Goal: Information Seeking & Learning: Compare options

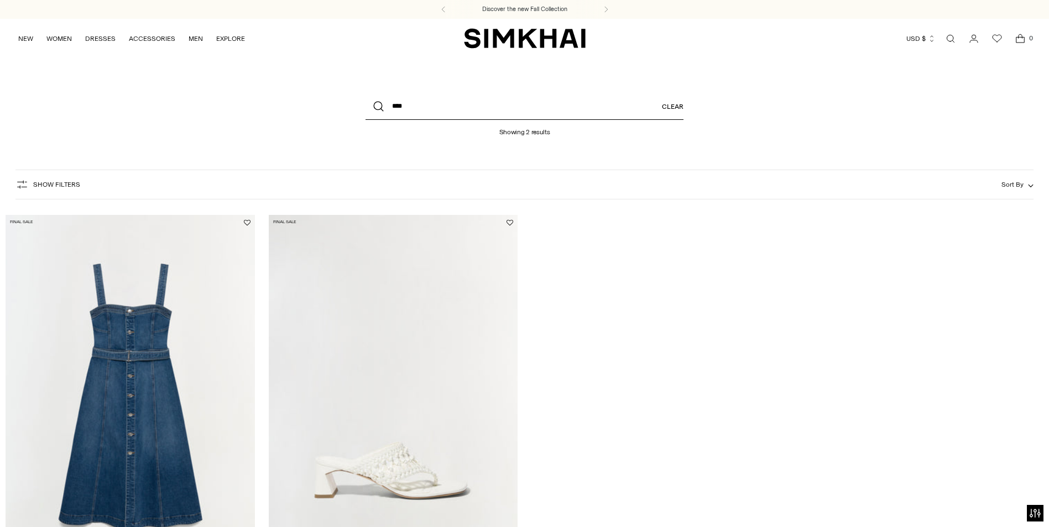
drag, startPoint x: 526, startPoint y: 108, endPoint x: 542, endPoint y: 108, distance: 16.6
click at [526, 108] on input "****" at bounding box center [524, 106] width 318 height 27
click at [673, 106] on link "Clear" at bounding box center [673, 106] width 22 height 27
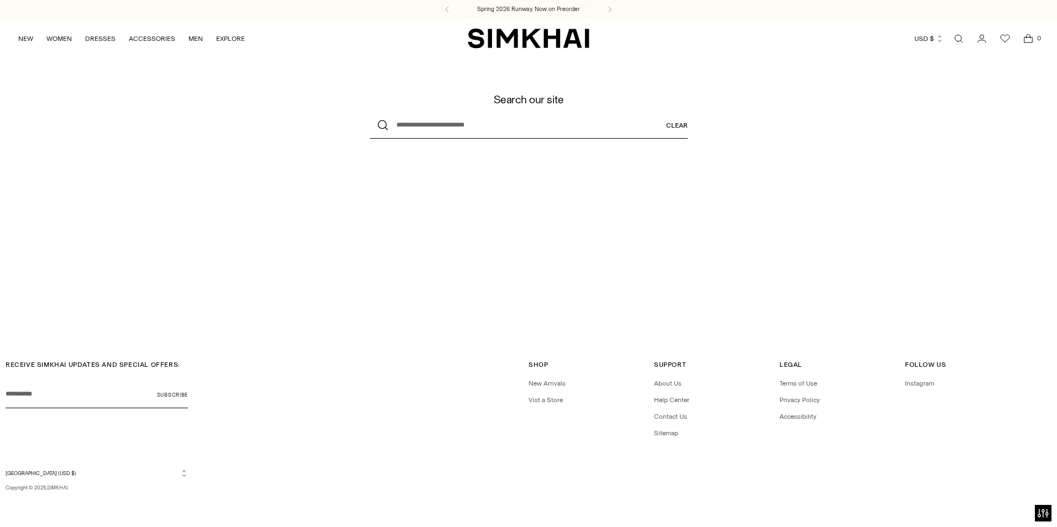
click at [659, 127] on input "What are you looking for?" at bounding box center [529, 125] width 318 height 27
type input "*****"
click at [370, 112] on button "Search" at bounding box center [383, 125] width 27 height 27
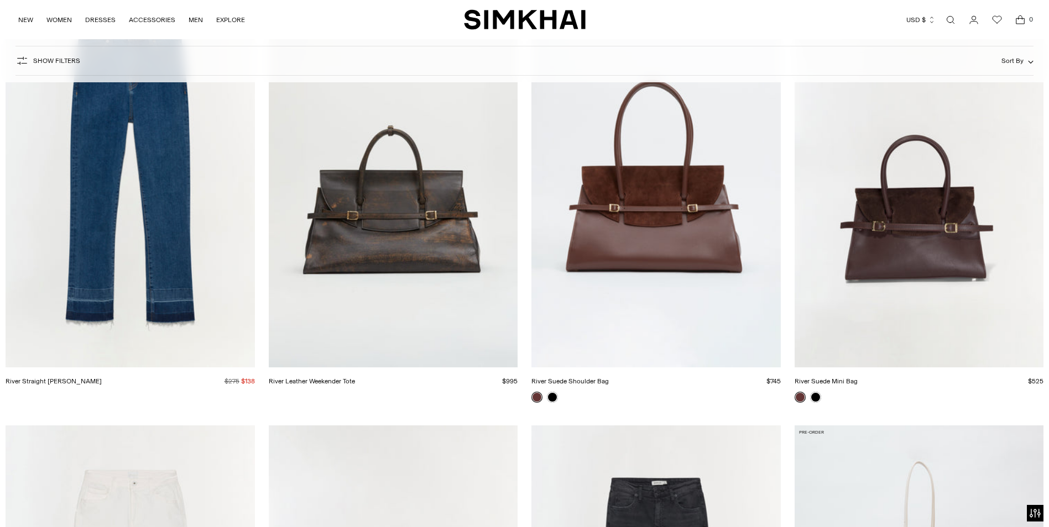
scroll to position [221, 0]
click at [609, 378] on link "River Suede Shoulder Bag" at bounding box center [569, 382] width 77 height 8
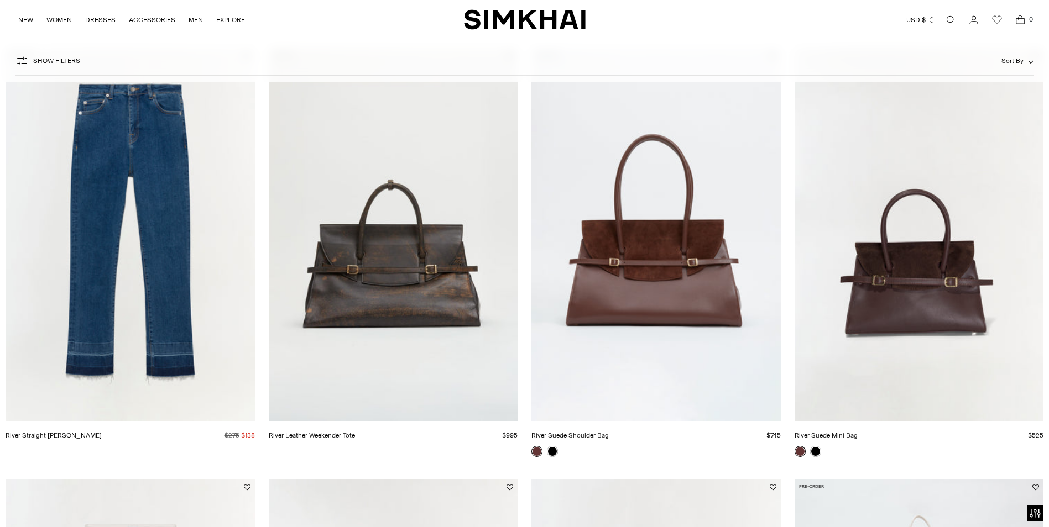
scroll to position [166, 0]
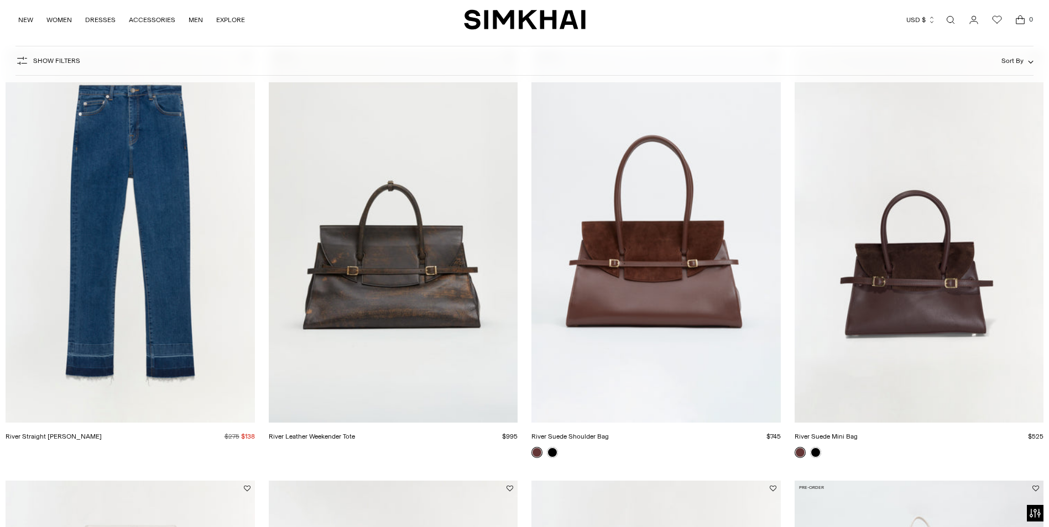
click at [857, 433] on link "River Suede Mini Bag" at bounding box center [825, 437] width 63 height 8
click at [609, 433] on link "River Suede Shoulder Bag" at bounding box center [569, 437] width 77 height 8
click at [857, 433] on link "River Suede Mini Bag" at bounding box center [825, 437] width 63 height 8
click at [609, 433] on link "River Suede Shoulder Bag" at bounding box center [569, 437] width 77 height 8
click at [355, 433] on link "River Leather Weekender Tote" at bounding box center [312, 437] width 86 height 8
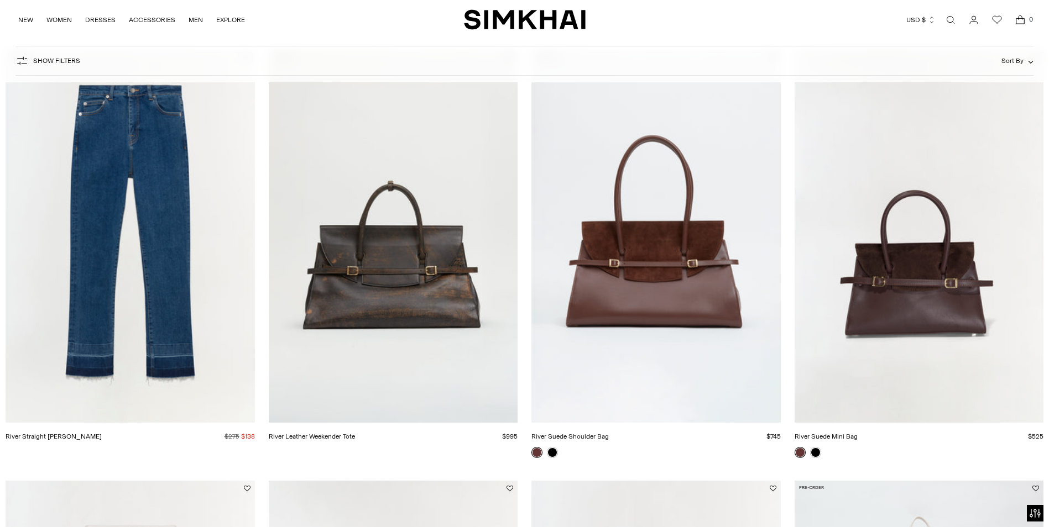
click at [857, 433] on link "River Suede Mini Bag" at bounding box center [825, 437] width 63 height 8
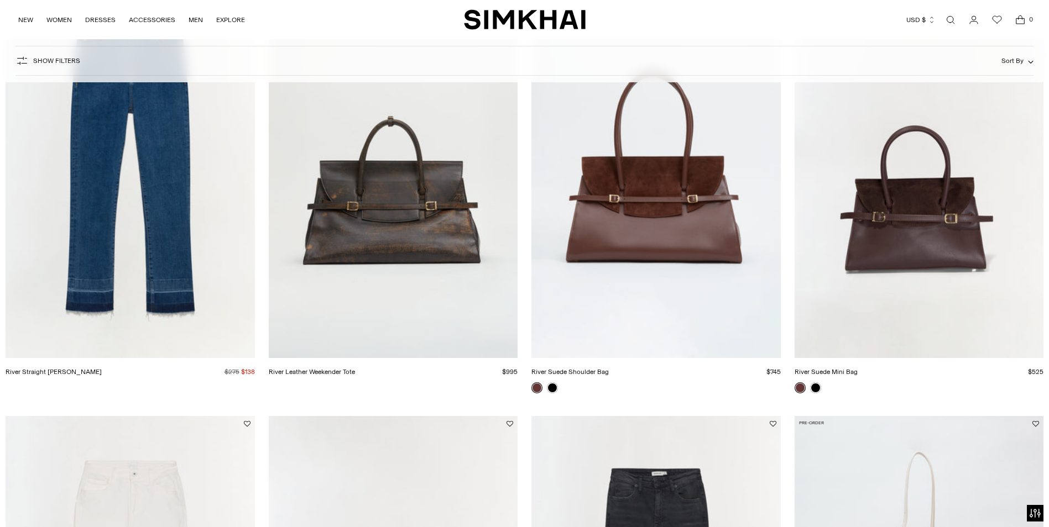
scroll to position [74, 0]
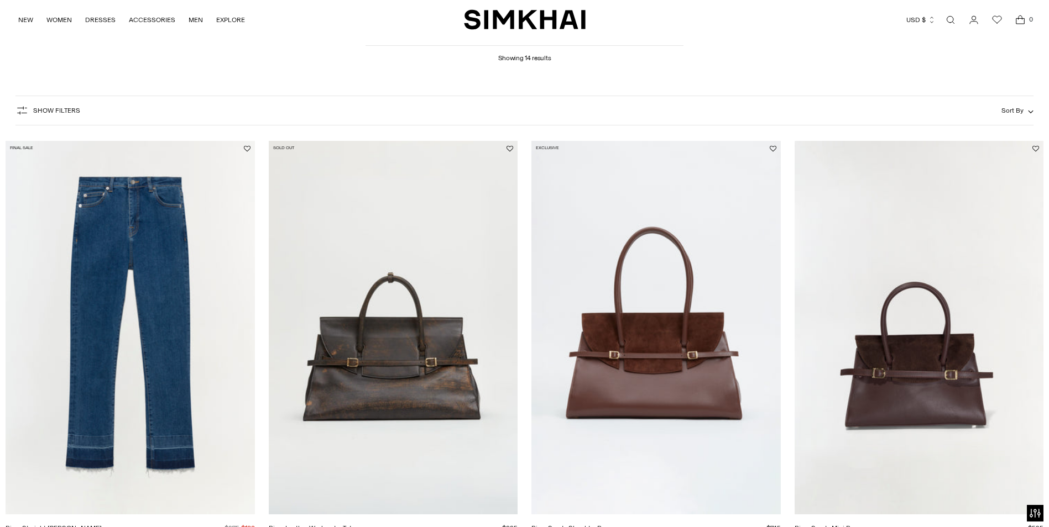
click at [857, 525] on link "River Suede Mini Bag" at bounding box center [825, 529] width 63 height 8
click at [609, 525] on link "River Suede Shoulder Bag" at bounding box center [569, 529] width 77 height 8
click at [608, 525] on link "River Suede Shoulder Bag" at bounding box center [569, 529] width 77 height 8
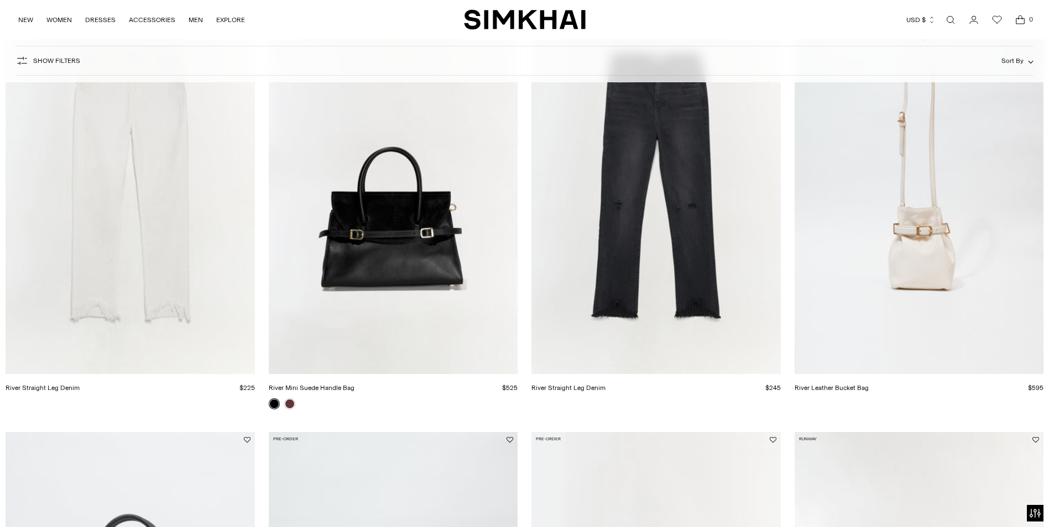
scroll to position [627, 0]
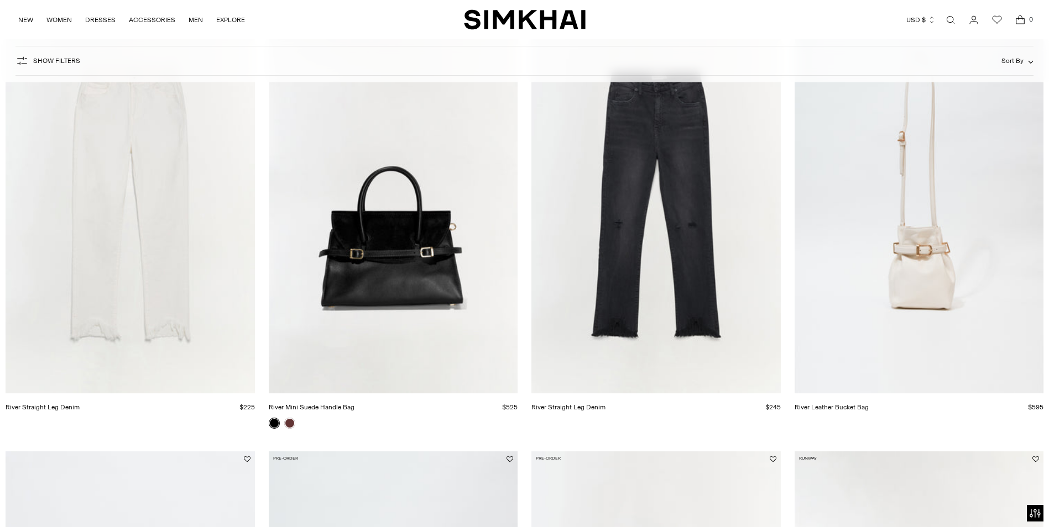
click at [354, 404] on link "River Mini Suede Handle Bag" at bounding box center [312, 408] width 86 height 8
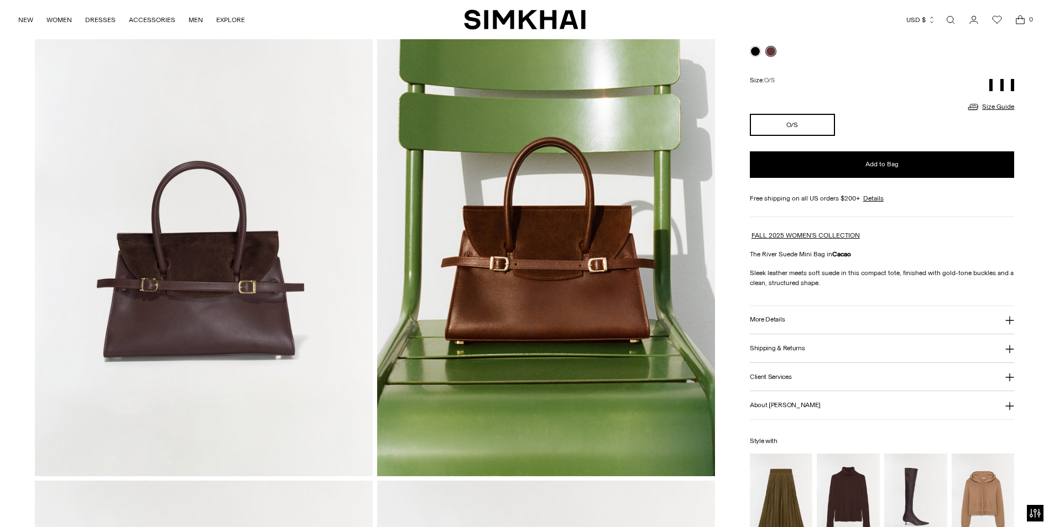
scroll to position [111, 0]
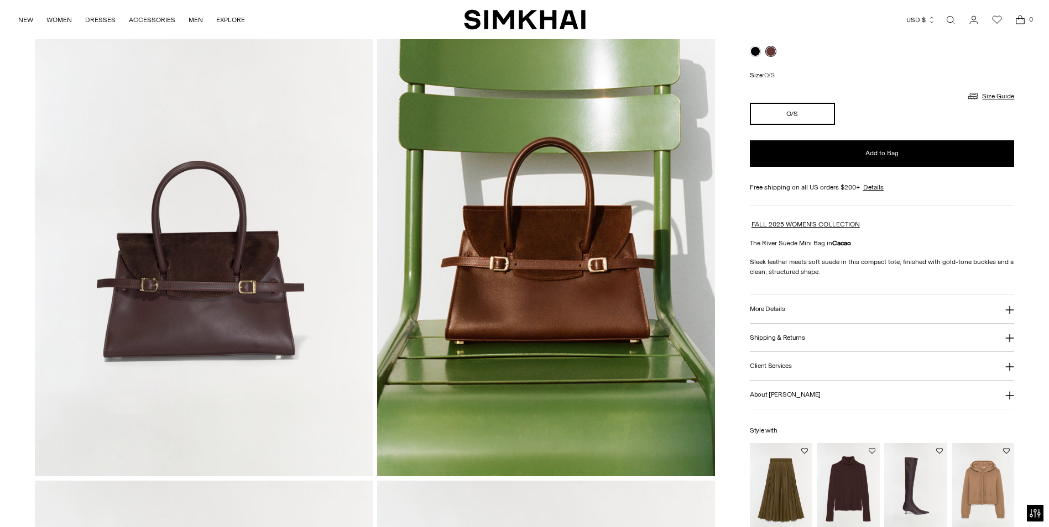
click at [803, 317] on button "More Details" at bounding box center [882, 309] width 265 height 28
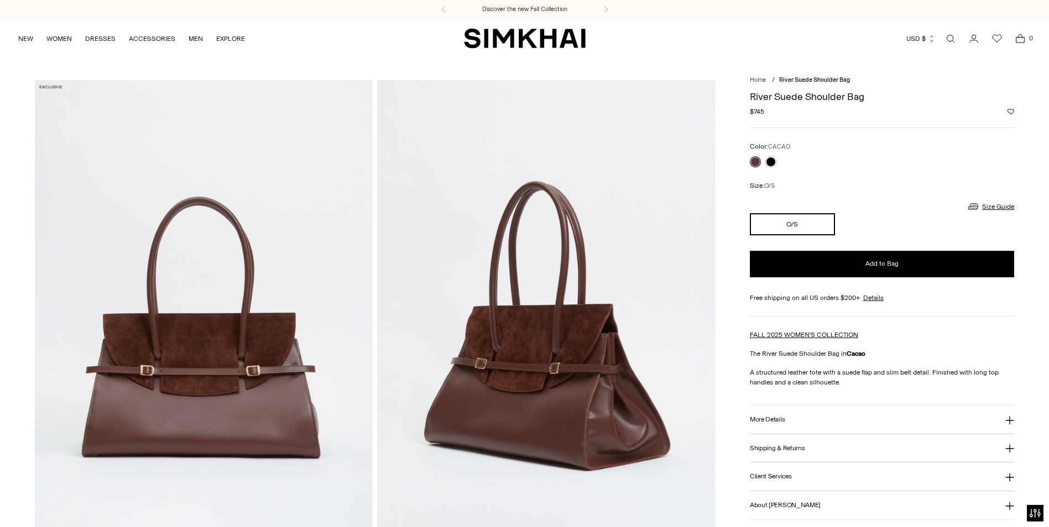
click at [771, 422] on h3 "More Details" at bounding box center [767, 419] width 35 height 7
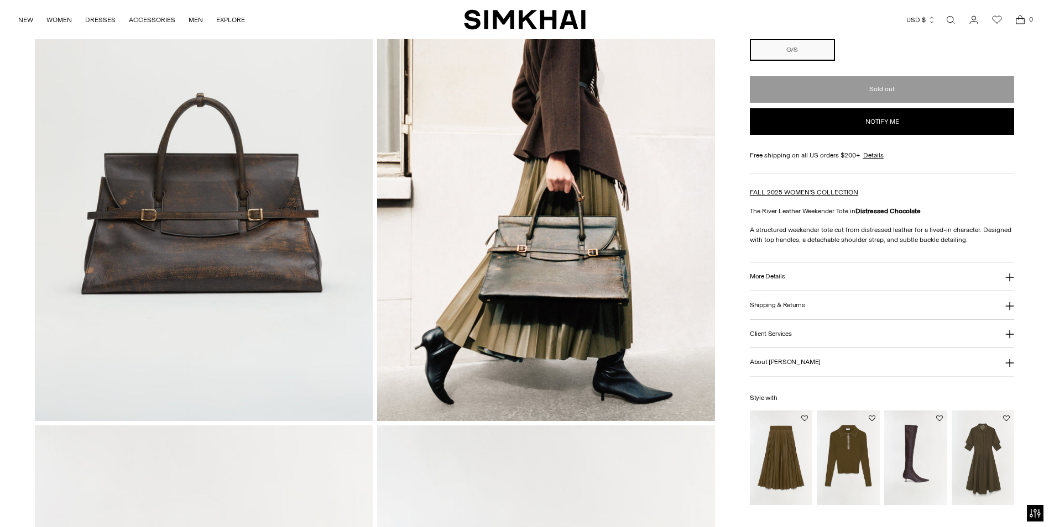
scroll to position [166, 0]
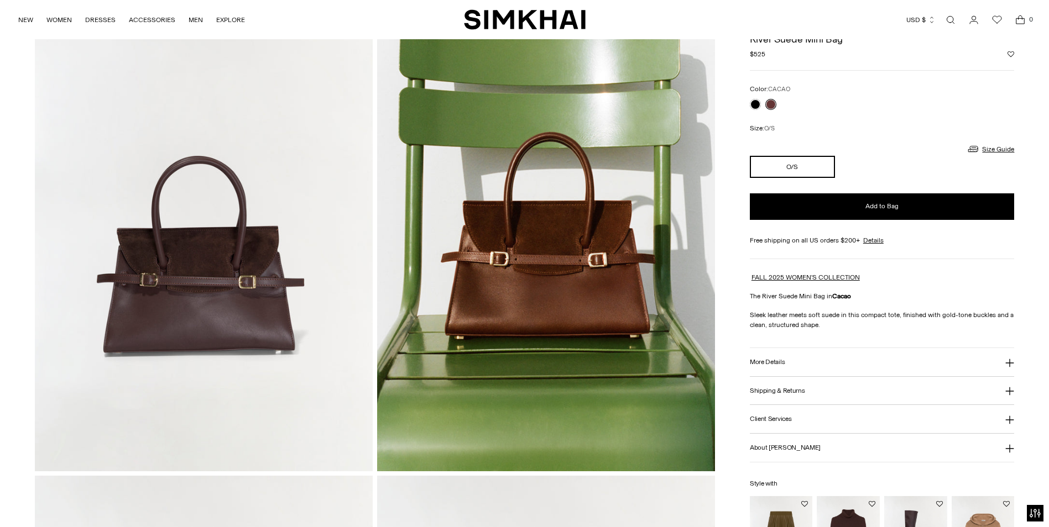
scroll to position [55, 0]
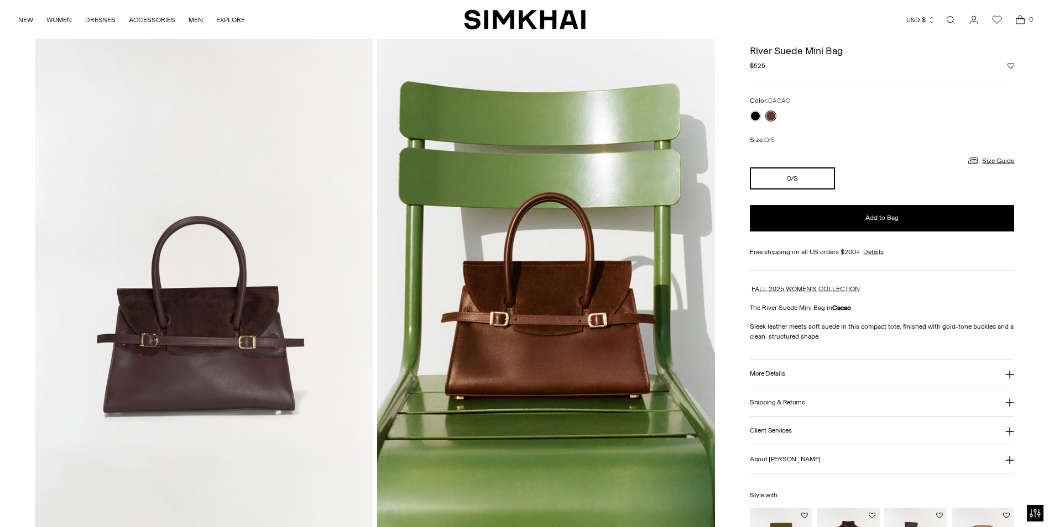
click at [761, 380] on button "More Details" at bounding box center [882, 374] width 265 height 28
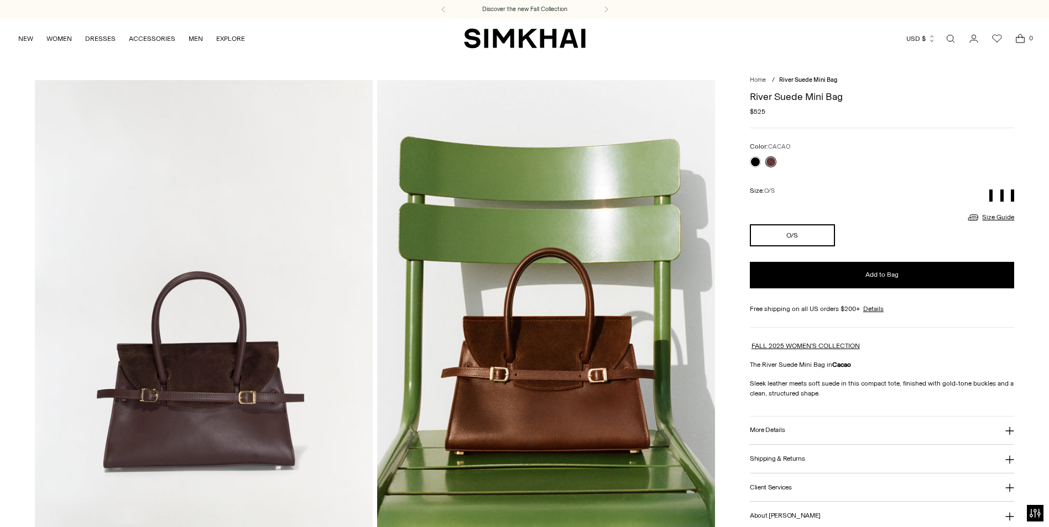
scroll to position [111, 0]
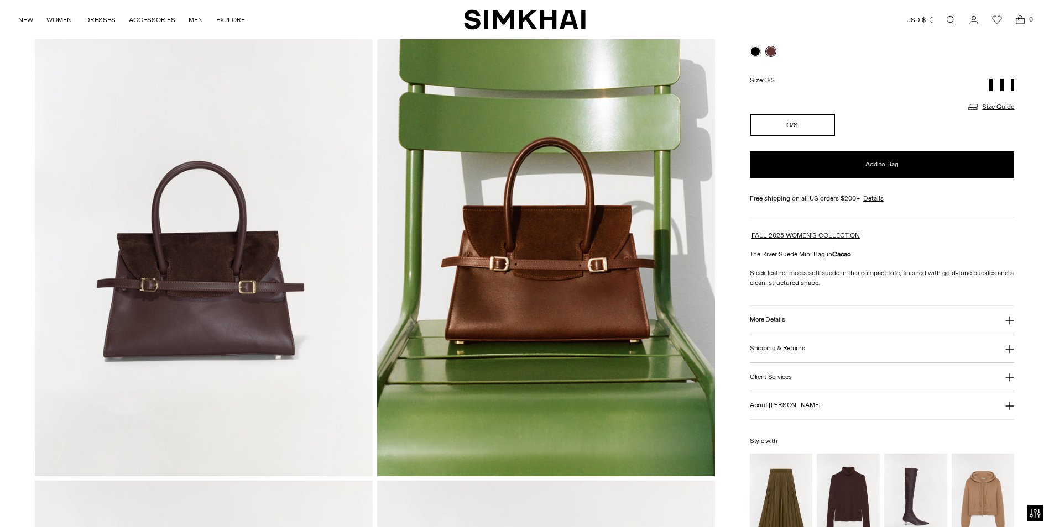
click at [616, 289] on img at bounding box center [546, 223] width 338 height 507
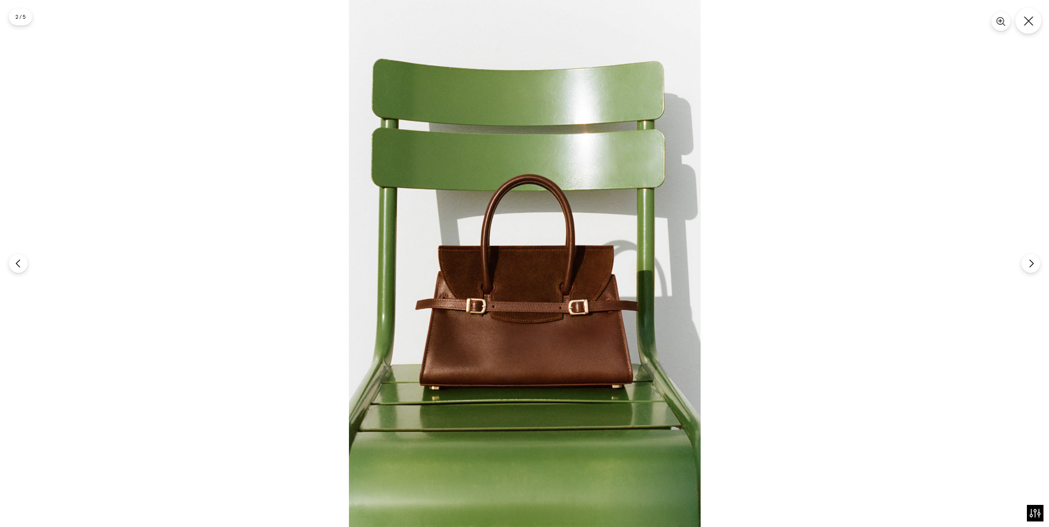
click at [1034, 23] on button "Close" at bounding box center [1028, 21] width 26 height 26
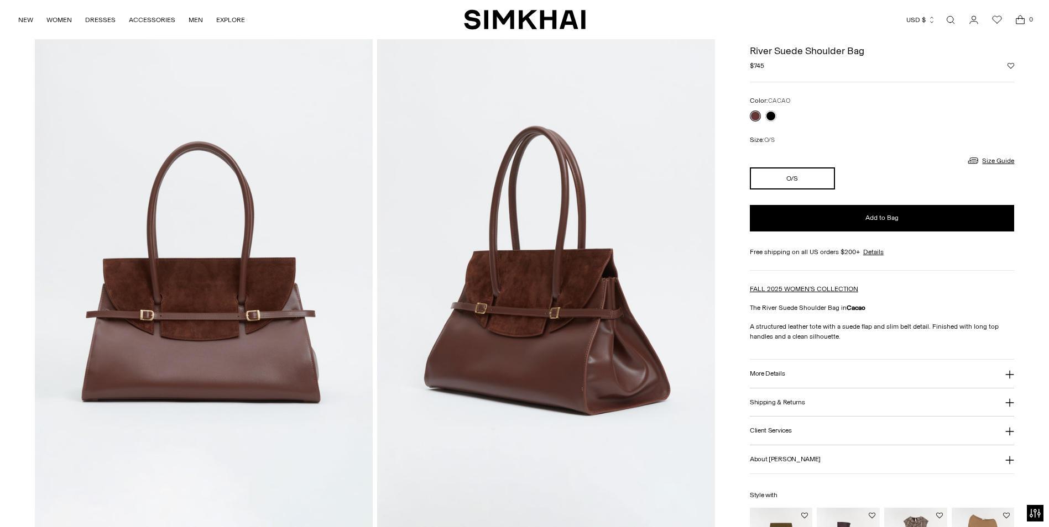
scroll to position [111, 0]
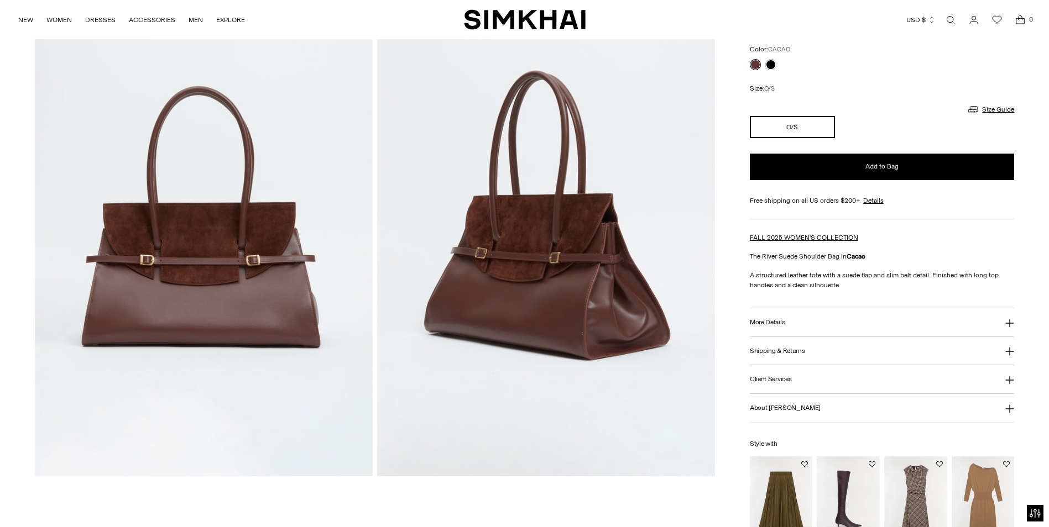
click at [790, 346] on button "Shipping & Returns" at bounding box center [882, 351] width 265 height 28
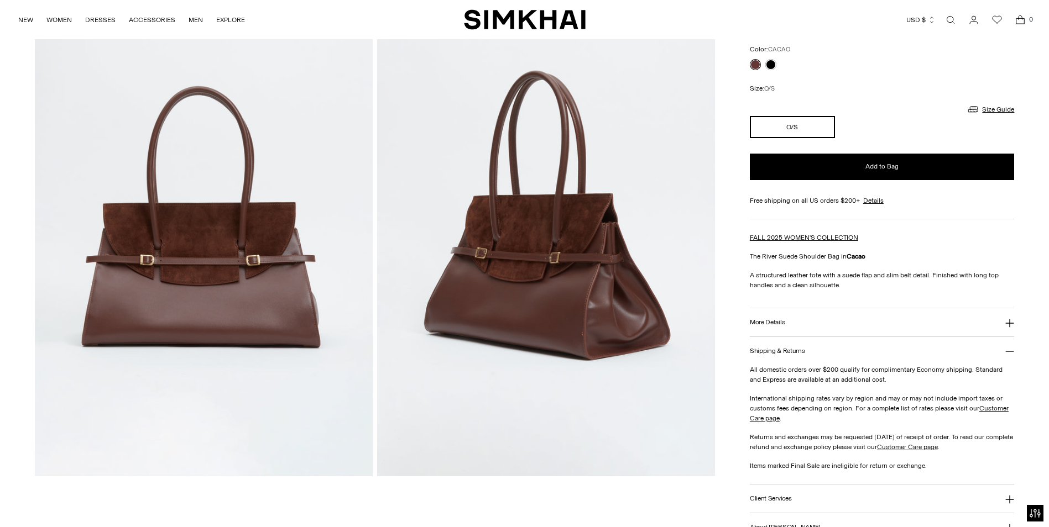
click at [772, 319] on h3 "More Details" at bounding box center [767, 322] width 35 height 7
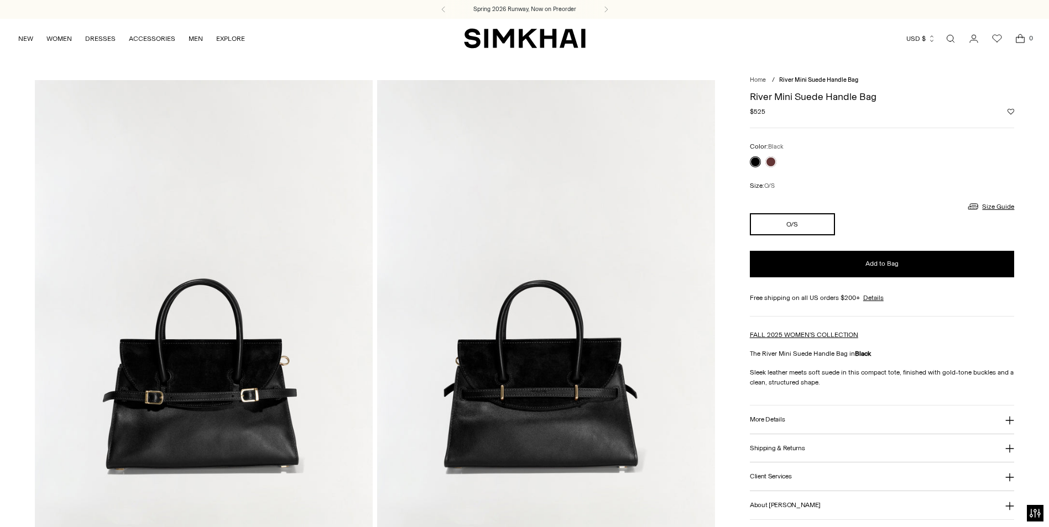
click at [808, 423] on button "More Details" at bounding box center [882, 420] width 265 height 28
click at [770, 161] on link at bounding box center [770, 161] width 11 height 11
